Goal: Information Seeking & Learning: Learn about a topic

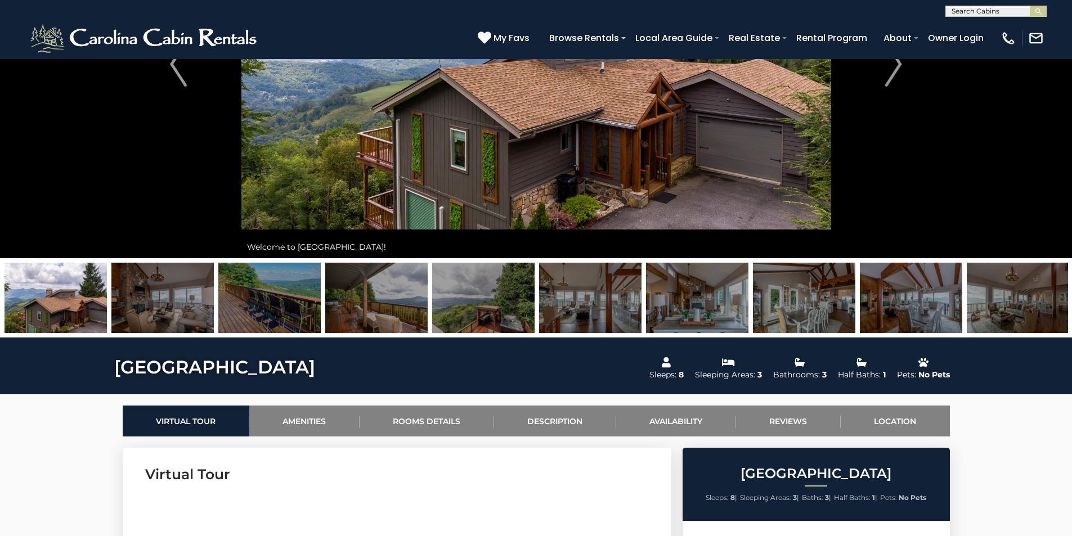
scroll to position [169, 0]
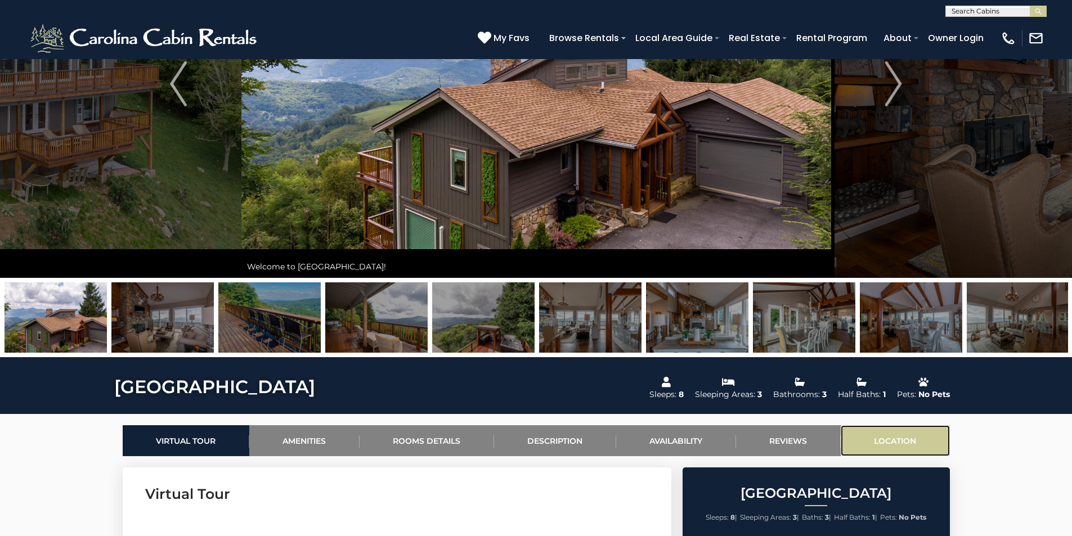
click at [904, 445] on link "Location" at bounding box center [894, 440] width 109 height 31
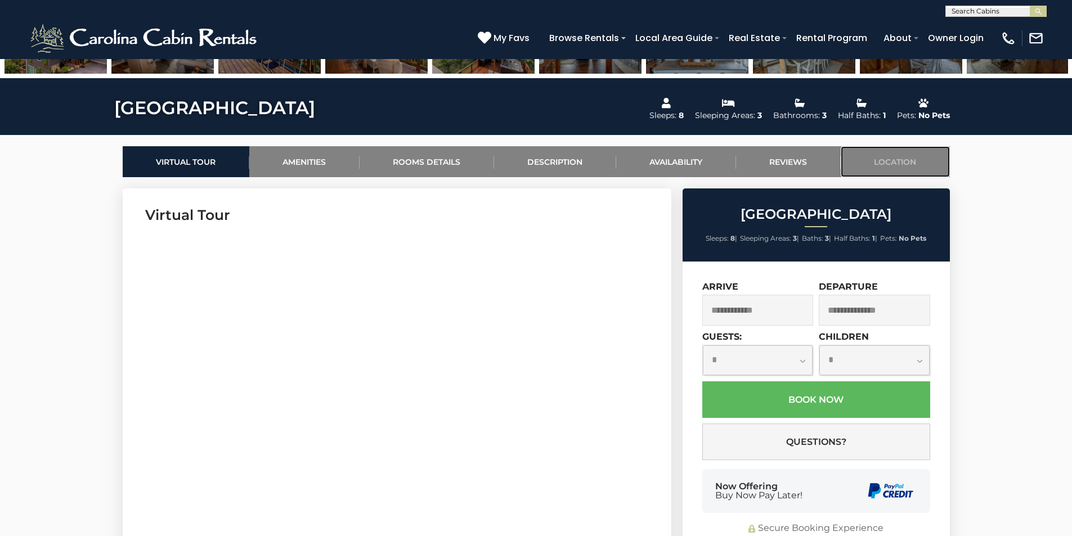
scroll to position [166, 0]
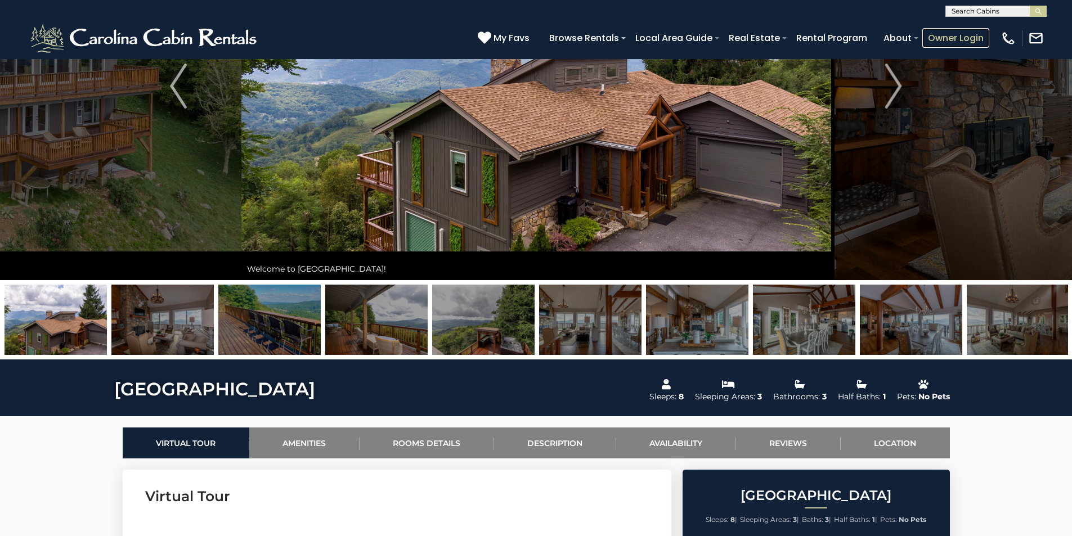
click at [941, 36] on link "Owner Login" at bounding box center [955, 38] width 67 height 20
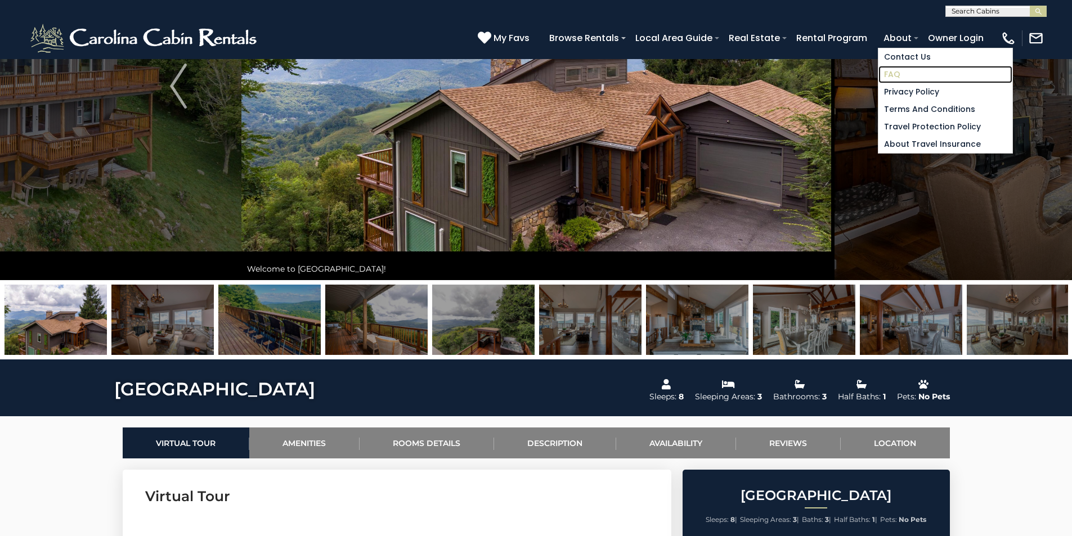
click at [892, 71] on link "FAQ" at bounding box center [945, 74] width 134 height 17
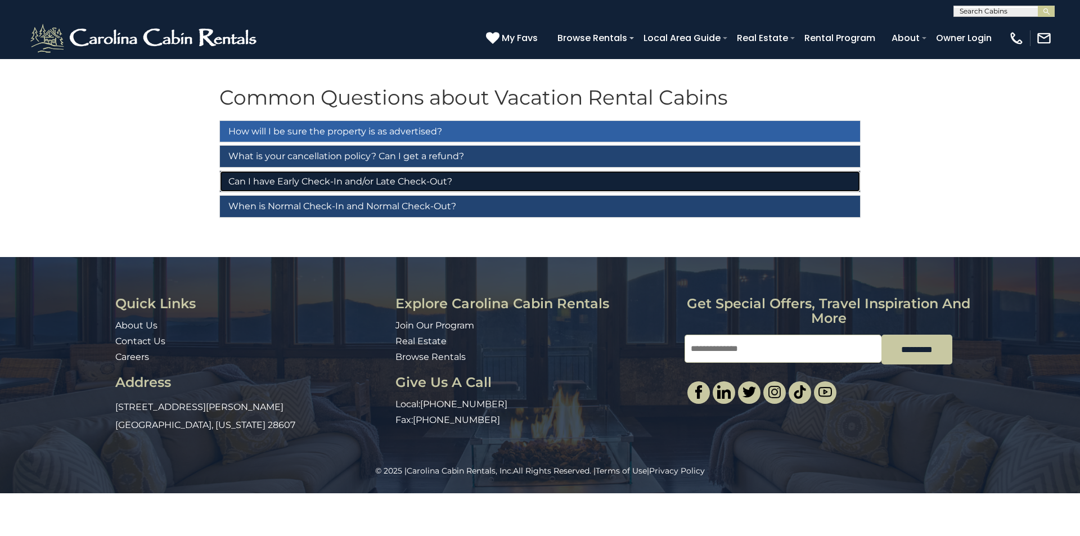
click at [390, 180] on link "Can I have Early Check-In and/or Late Check-Out?" at bounding box center [540, 181] width 640 height 21
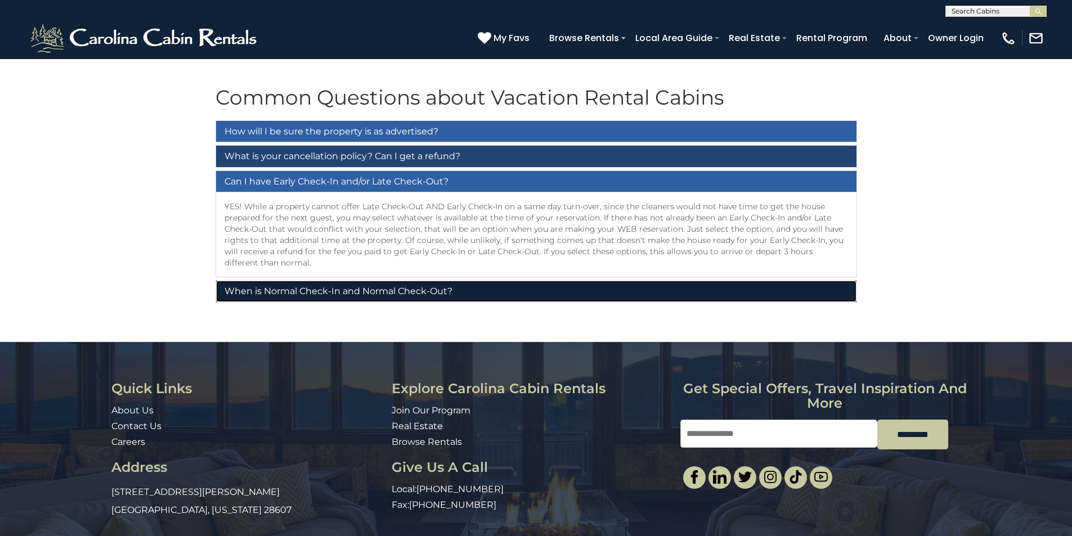
click at [354, 291] on link "When is Normal Check-In and Normal Check-Out?" at bounding box center [536, 291] width 640 height 21
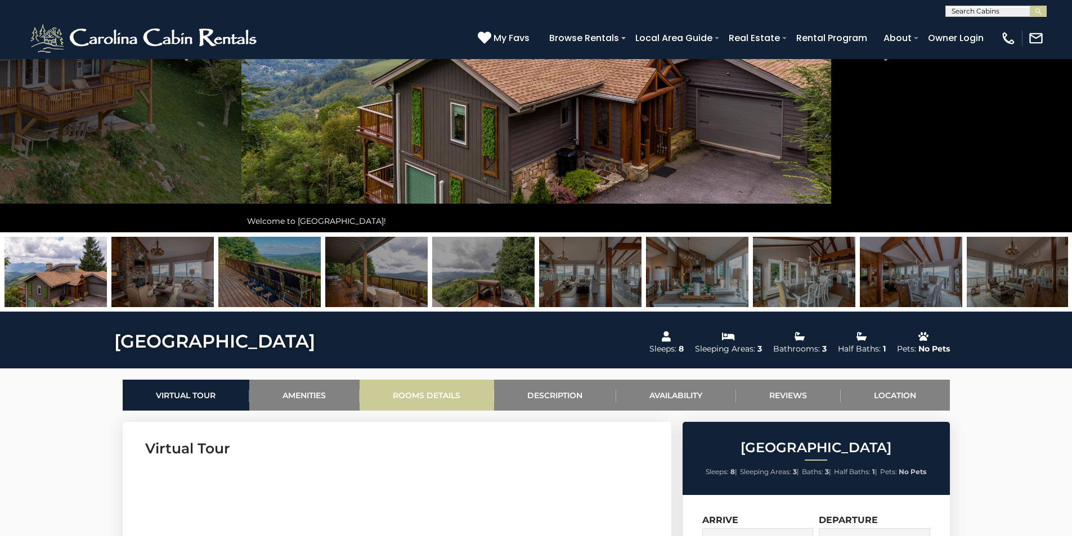
scroll to position [279, 0]
